Goal: Task Accomplishment & Management: Manage account settings

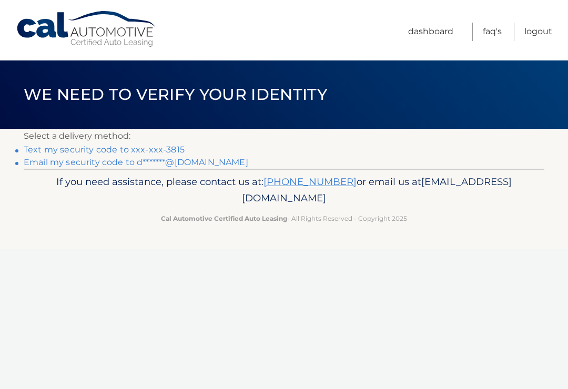
click at [162, 149] on link "Text my security code to xxx-xxx-3815" at bounding box center [104, 150] width 161 height 10
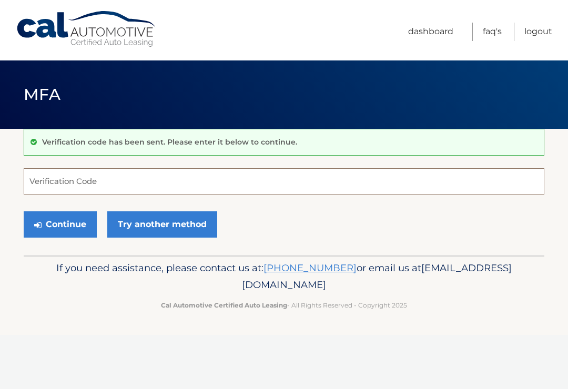
click at [80, 178] on input "Verification Code" at bounding box center [284, 181] width 521 height 26
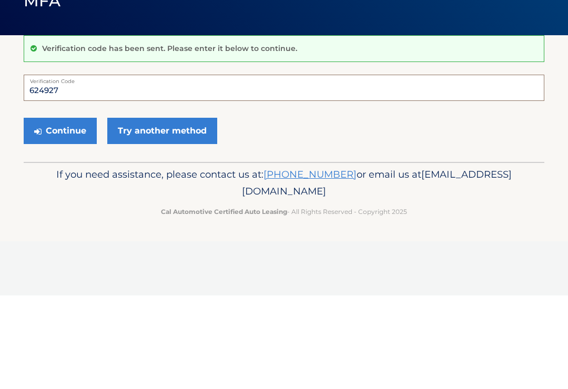
type input "624927"
click at [61, 211] on button "Continue" at bounding box center [60, 224] width 73 height 26
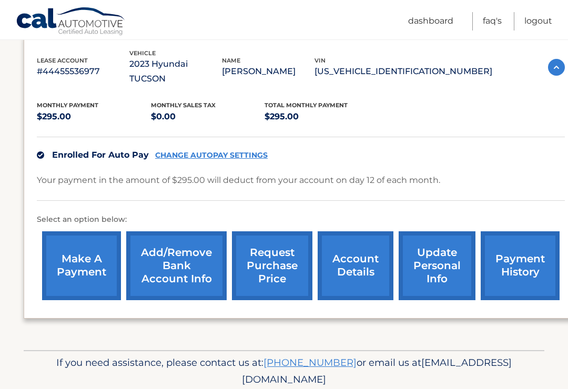
scroll to position [188, 0]
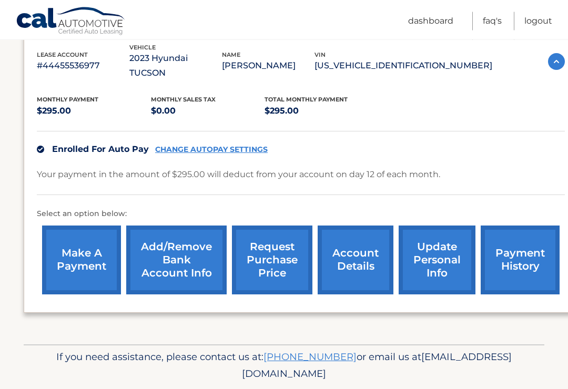
click at [519, 244] on link "payment history" at bounding box center [520, 260] width 79 height 69
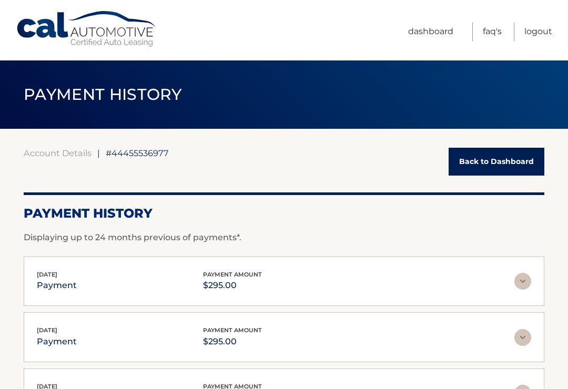
click at [423, 36] on link "Dashboard" at bounding box center [430, 32] width 45 height 18
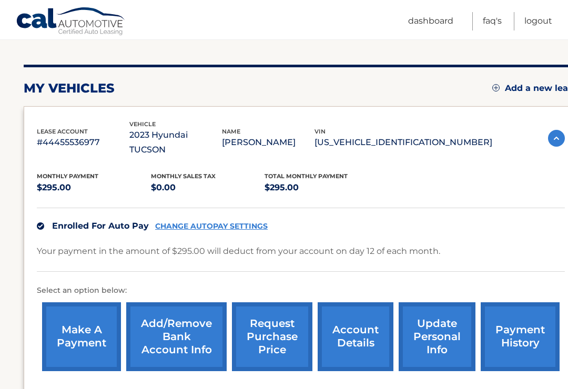
scroll to position [190, 0]
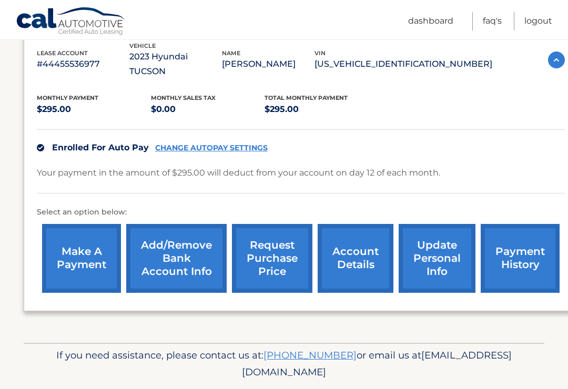
click at [351, 240] on link "account details" at bounding box center [356, 258] width 76 height 69
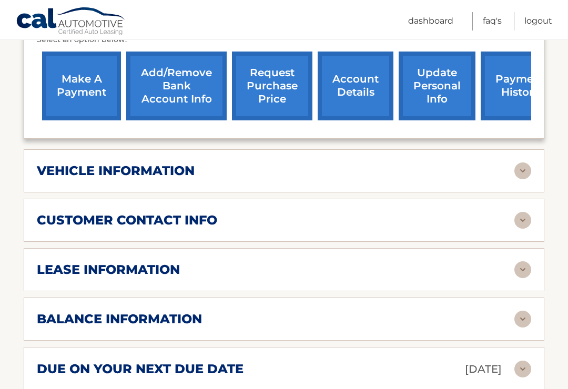
scroll to position [378, 0]
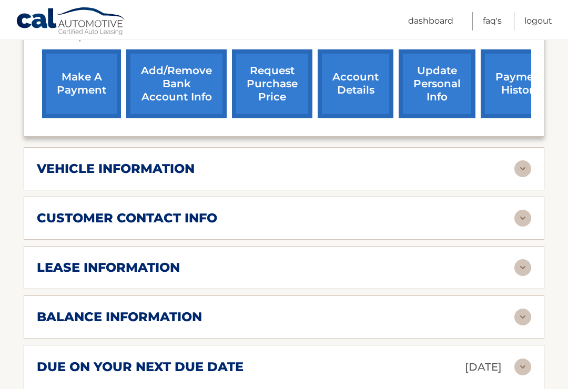
click at [521, 160] on img at bounding box center [523, 168] width 17 height 17
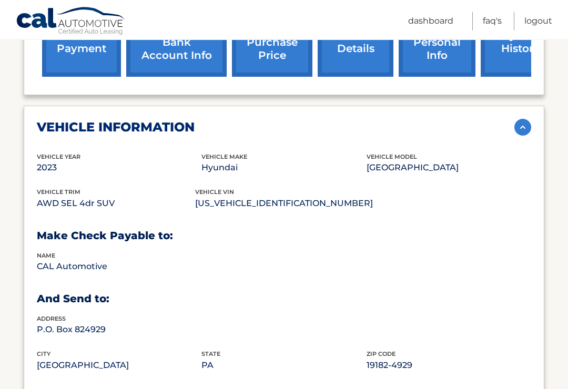
scroll to position [412, 0]
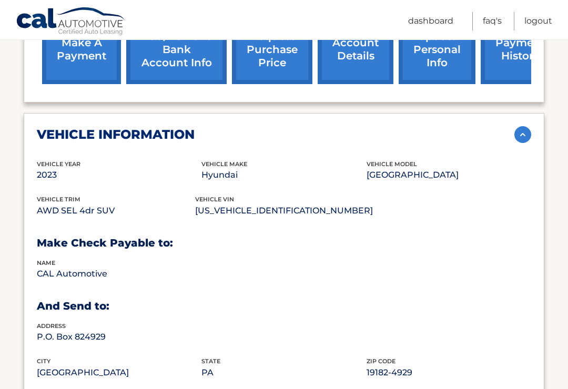
click at [522, 126] on img at bounding box center [523, 134] width 17 height 17
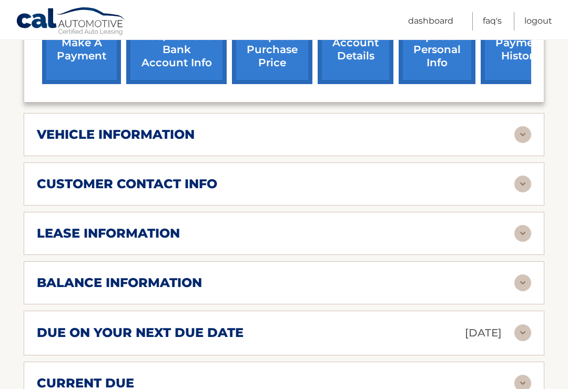
click at [520, 225] on img at bounding box center [523, 233] width 17 height 17
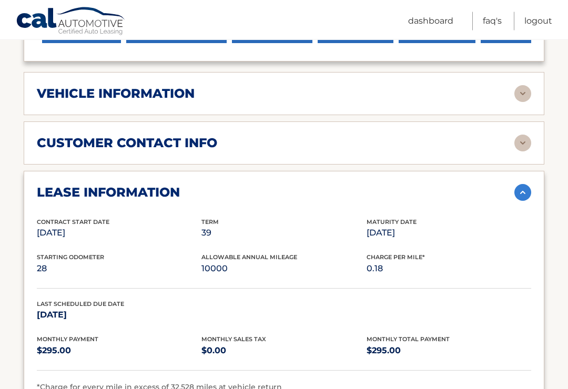
scroll to position [454, 0]
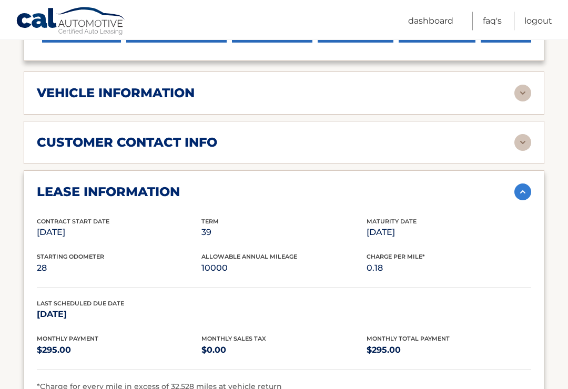
click at [521, 184] on img at bounding box center [523, 192] width 17 height 17
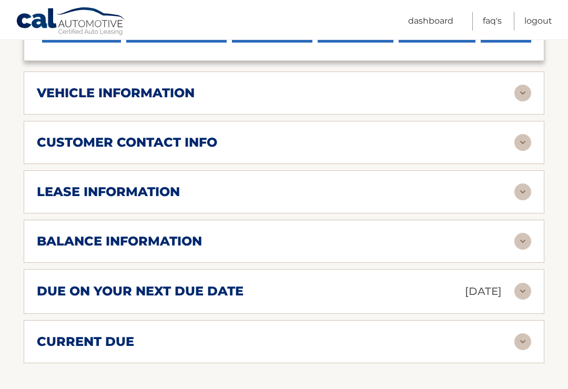
click at [519, 233] on img at bounding box center [523, 241] width 17 height 17
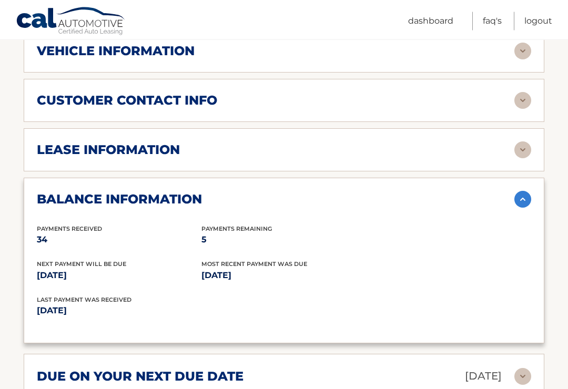
scroll to position [496, 0]
click at [522, 191] on img at bounding box center [523, 199] width 17 height 17
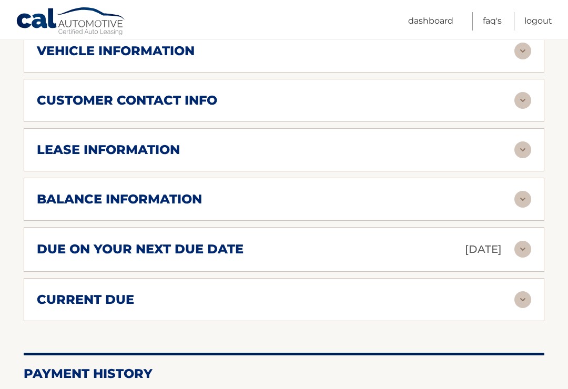
click at [523, 291] on img at bounding box center [523, 299] width 17 height 17
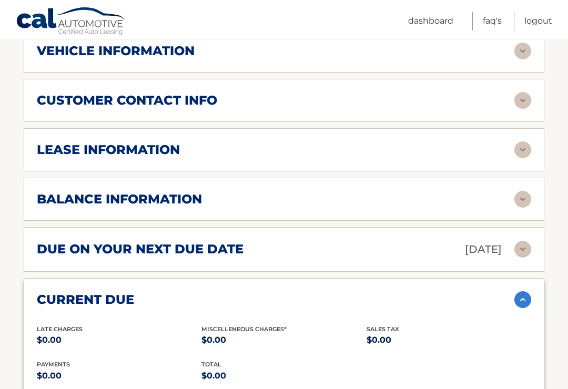
click at [520, 291] on img at bounding box center [523, 299] width 17 height 17
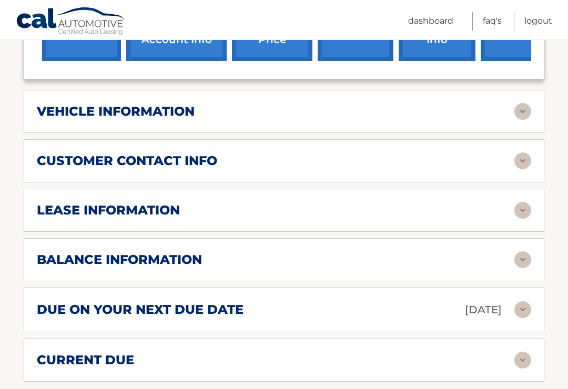
scroll to position [434, 0]
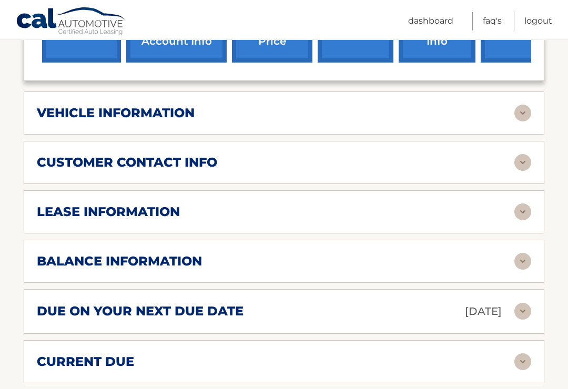
click at [527, 253] on img at bounding box center [523, 261] width 17 height 17
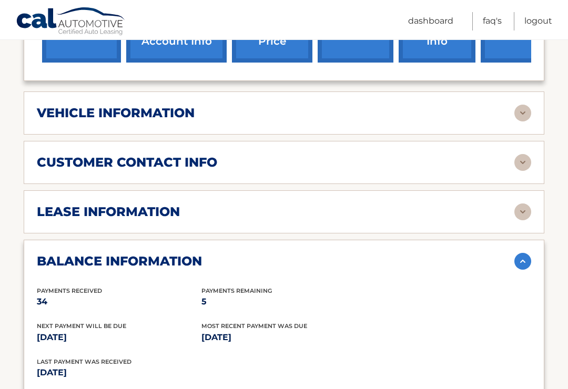
click at [521, 253] on img at bounding box center [523, 261] width 17 height 17
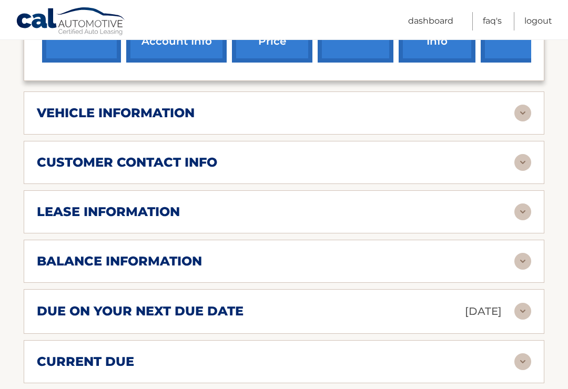
click at [518, 204] on img at bounding box center [523, 212] width 17 height 17
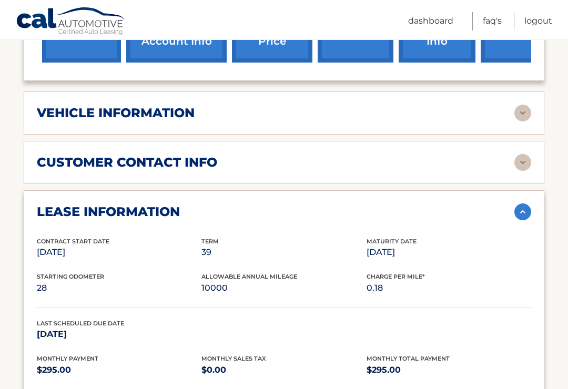
click at [521, 204] on img at bounding box center [523, 212] width 17 height 17
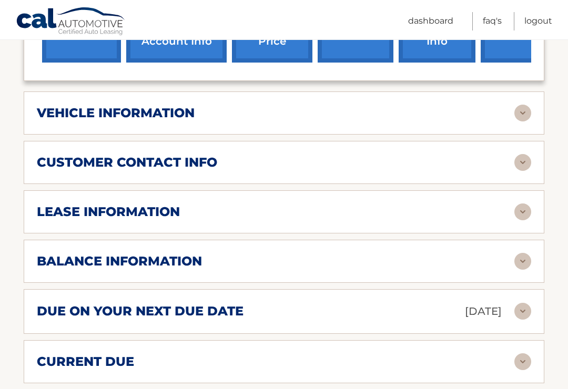
click at [539, 18] on link "Logout" at bounding box center [539, 21] width 28 height 18
